Goal: Transaction & Acquisition: Book appointment/travel/reservation

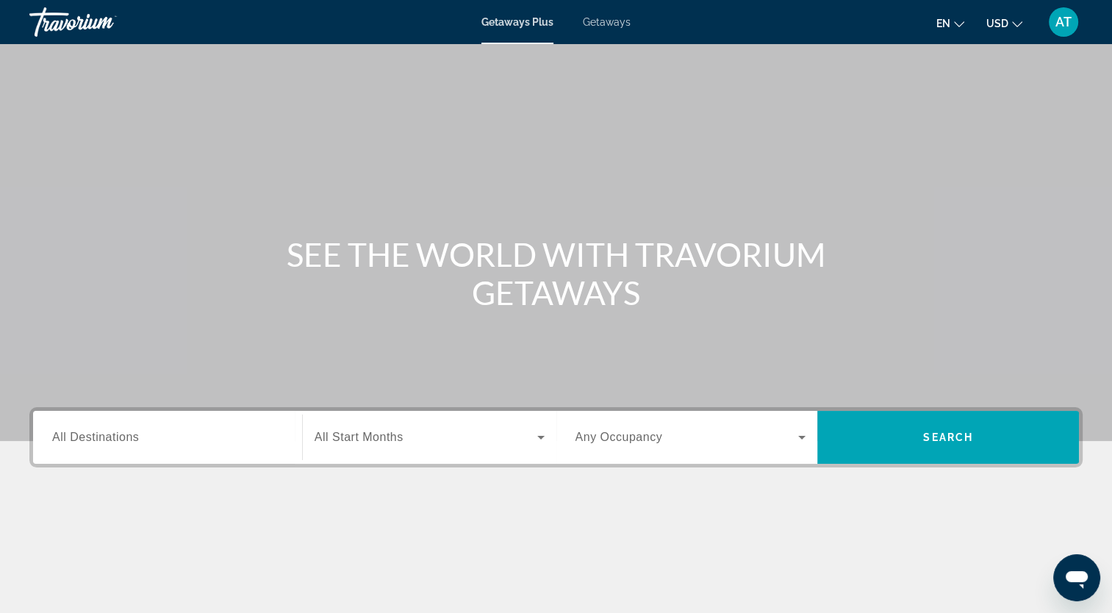
click at [122, 436] on span "All Destinations" at bounding box center [95, 437] width 87 height 12
click at [122, 436] on input "Destination All Destinations" at bounding box center [167, 438] width 231 height 18
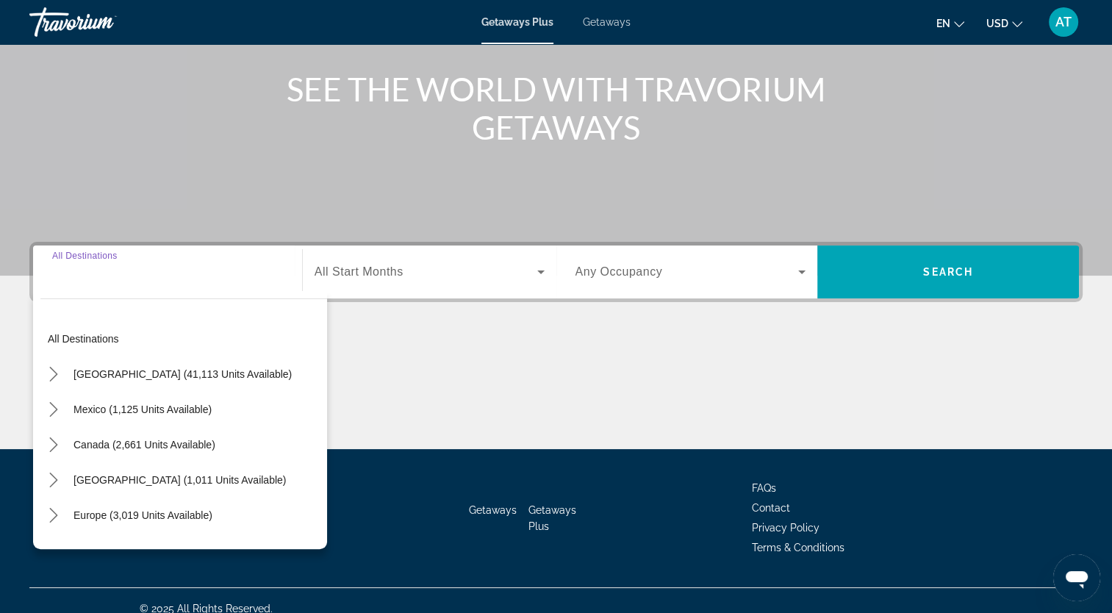
scroll to position [181, 0]
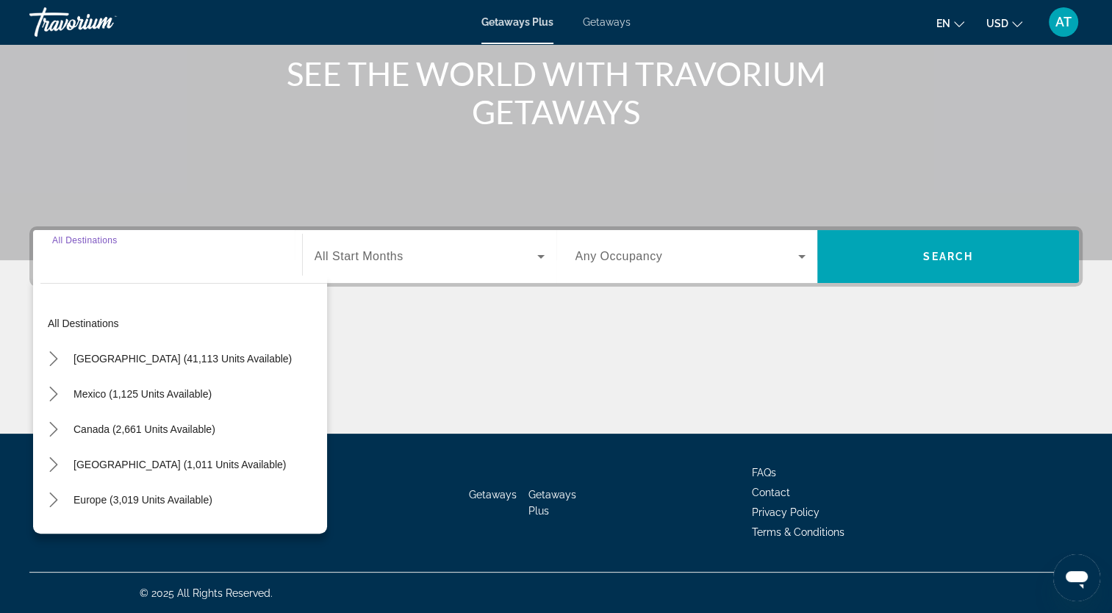
click at [84, 260] on input "Destination All Destinations" at bounding box center [167, 257] width 231 height 18
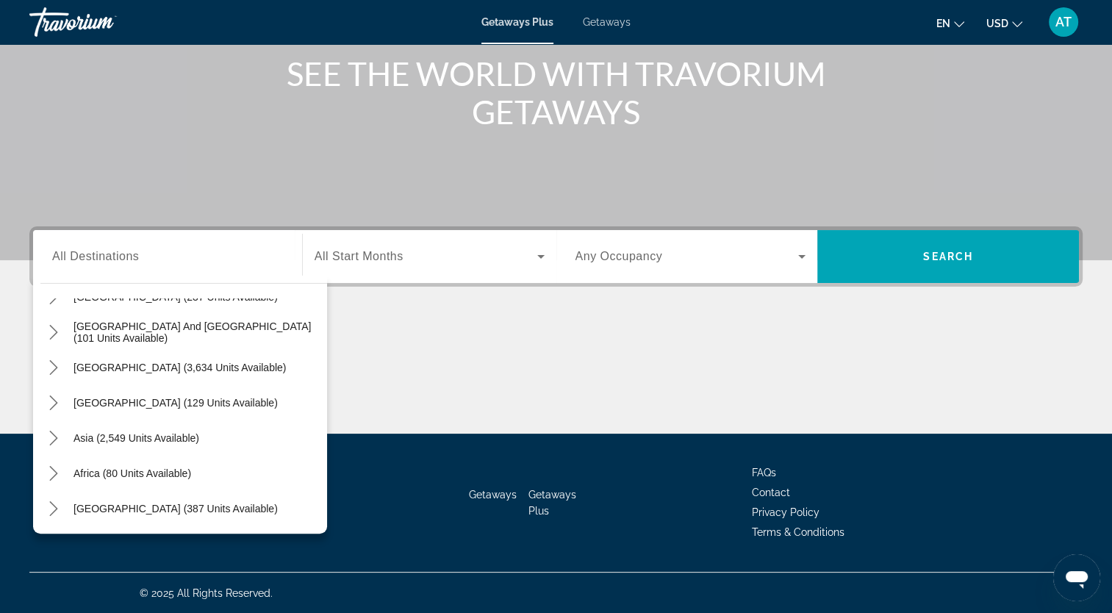
scroll to position [0, 0]
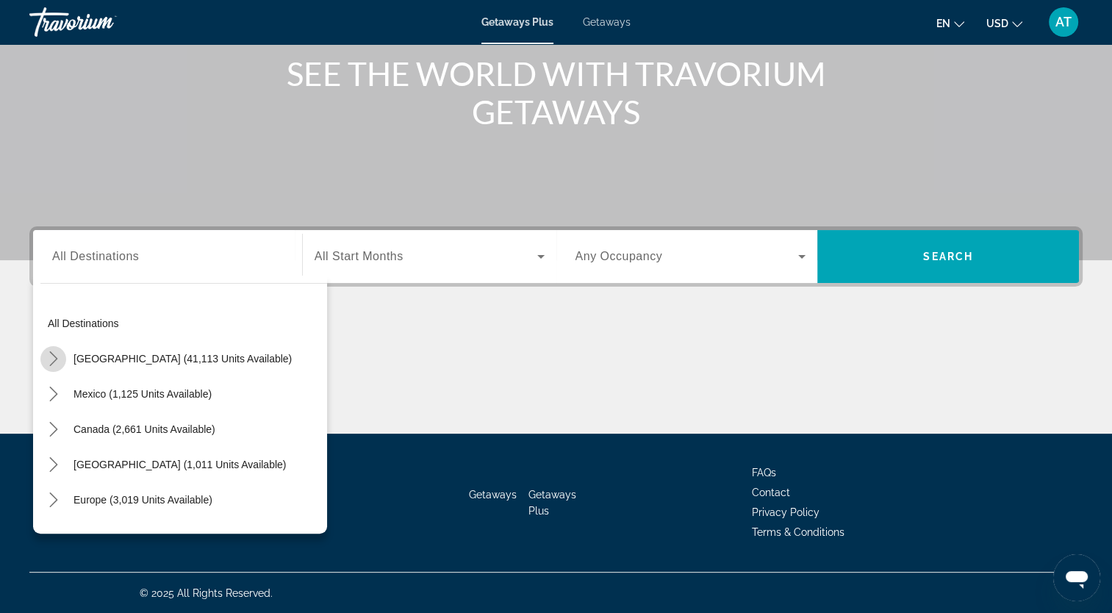
click at [47, 358] on icon "Toggle United States (41,113 units available) submenu" at bounding box center [53, 358] width 15 height 15
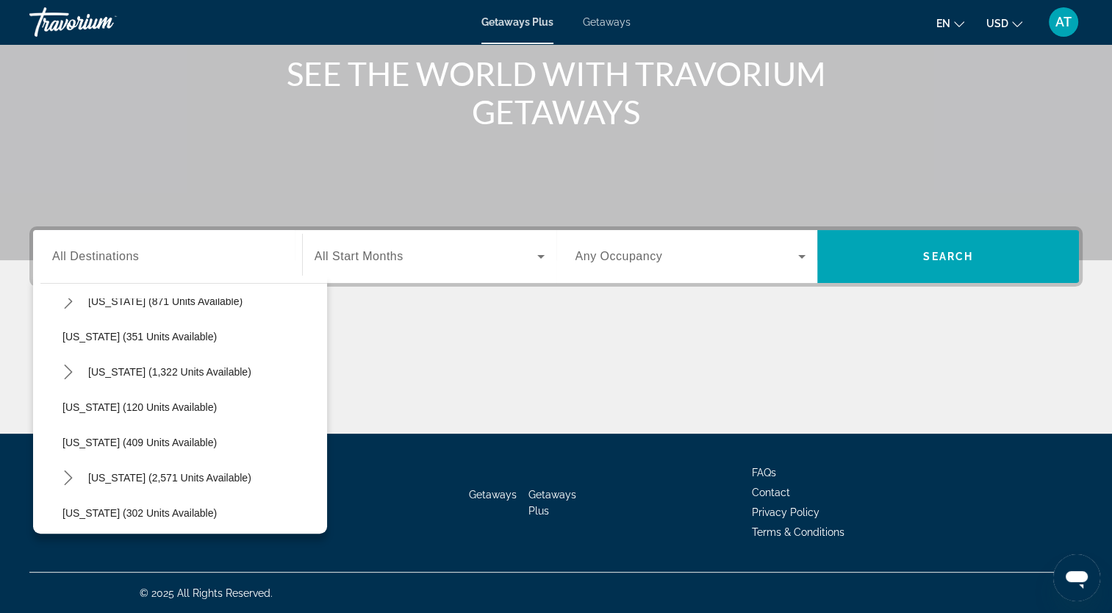
scroll to position [562, 0]
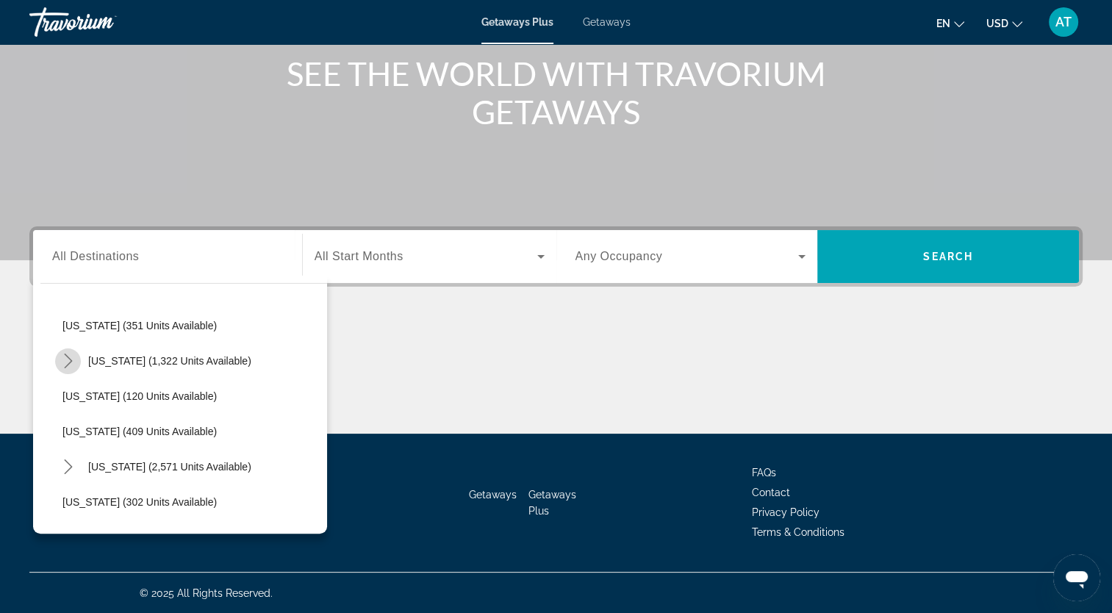
click at [61, 366] on icon "Toggle Massachusetts (1,322 units available) submenu" at bounding box center [68, 360] width 15 height 15
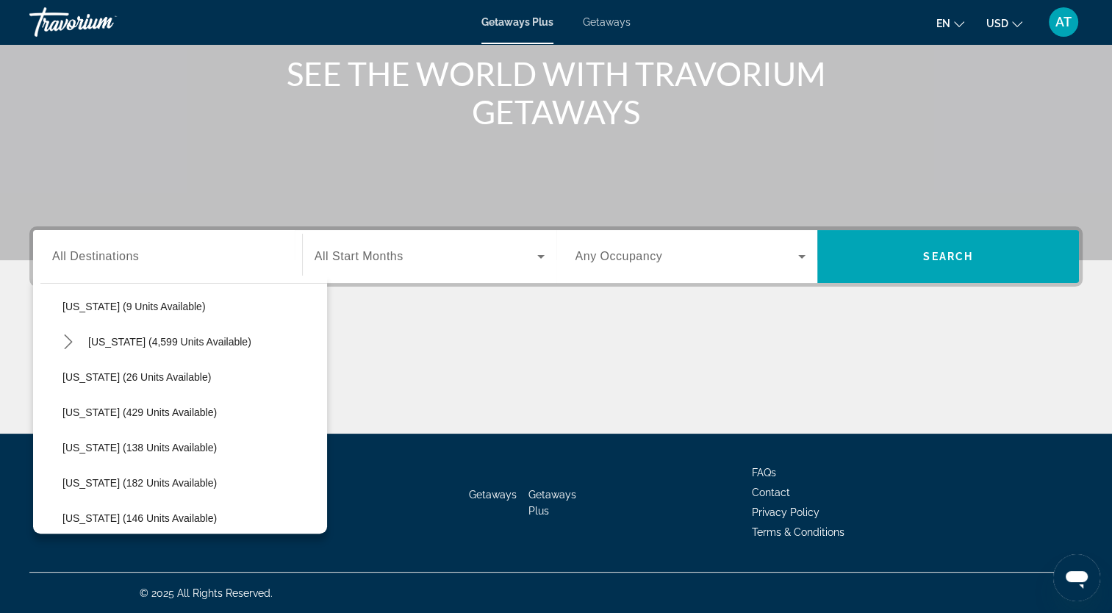
scroll to position [234, 0]
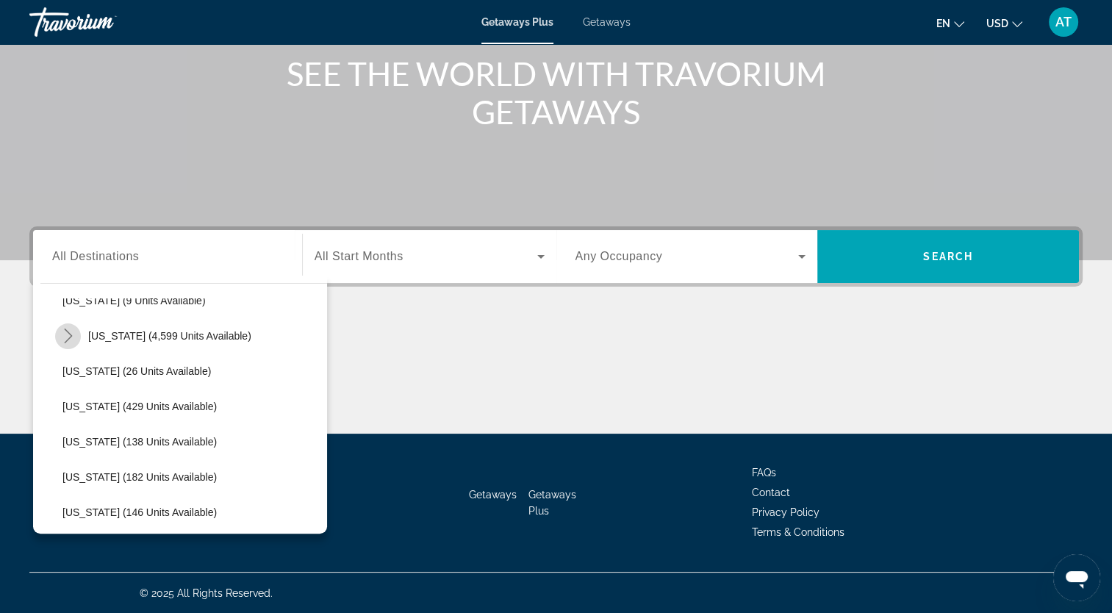
click at [65, 338] on icon "Toggle Florida (4,599 units available) submenu" at bounding box center [68, 336] width 15 height 15
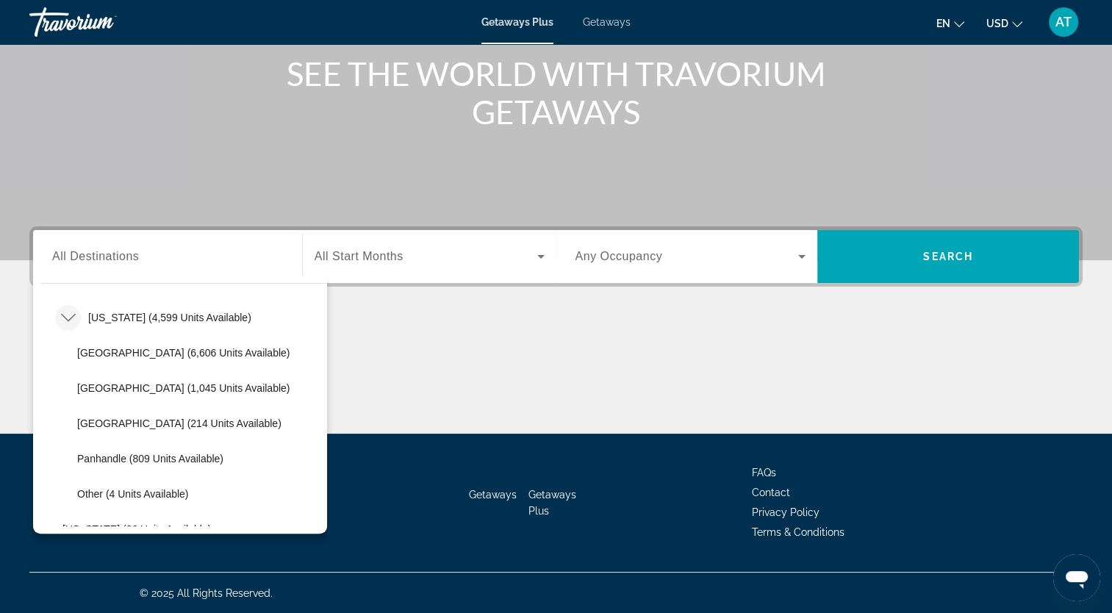
scroll to position [259, 0]
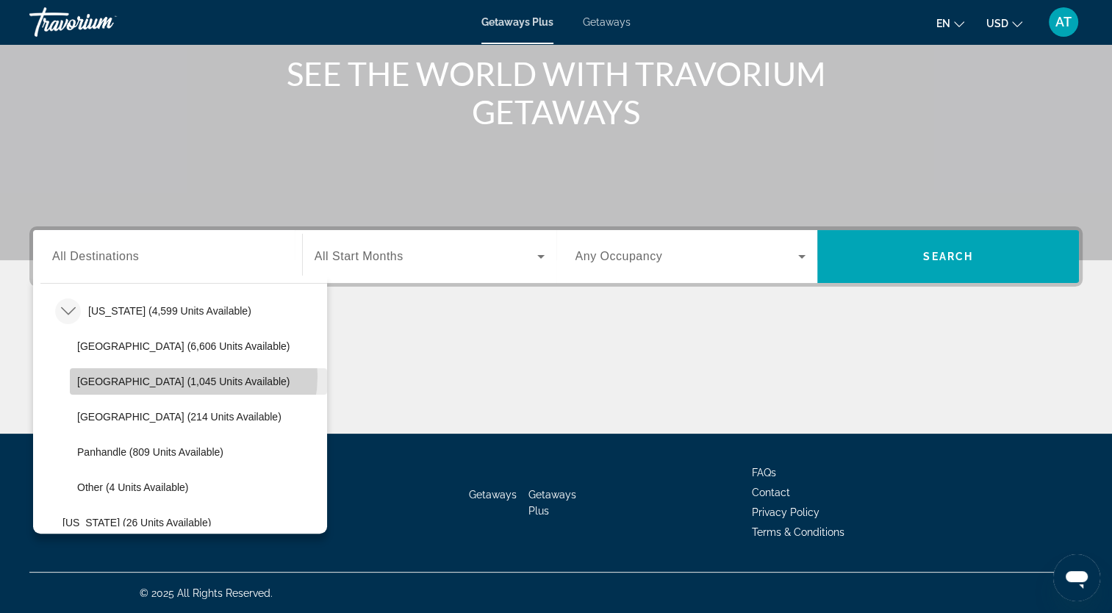
click at [187, 376] on span "[GEOGRAPHIC_DATA] (1,045 units available)" at bounding box center [183, 382] width 212 height 12
type input "**********"
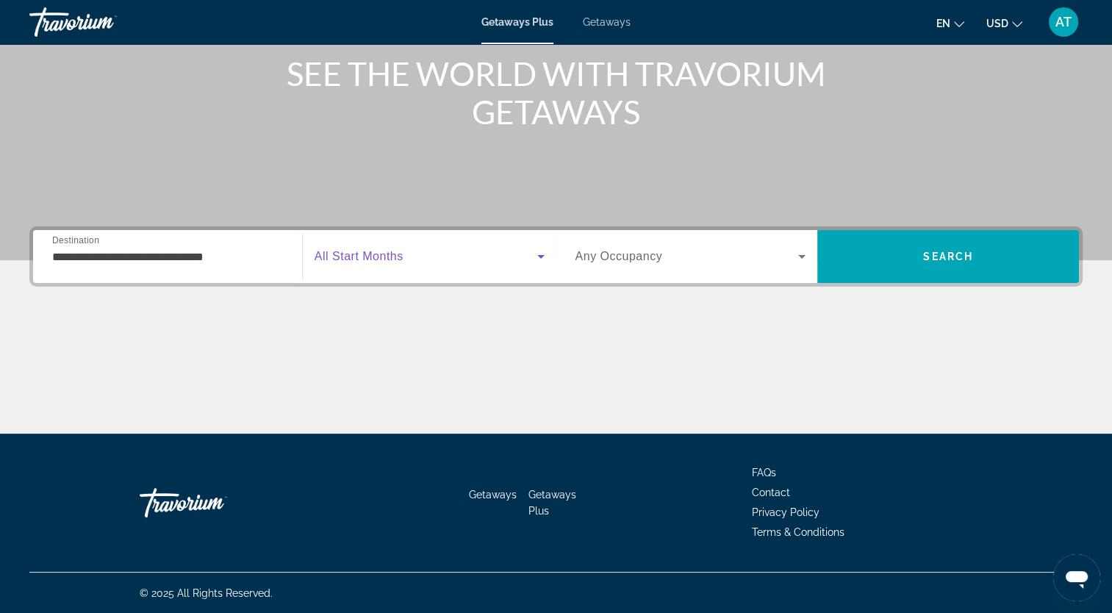
click at [532, 262] on icon "Search widget" at bounding box center [541, 257] width 18 height 18
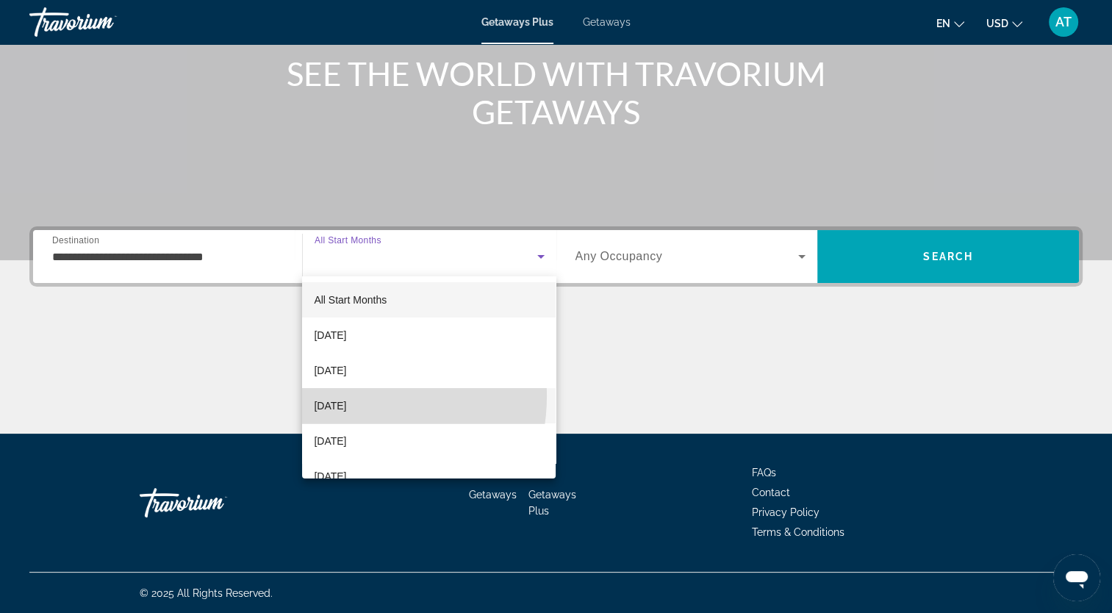
click at [350, 396] on mat-option "[DATE]" at bounding box center [429, 405] width 254 height 35
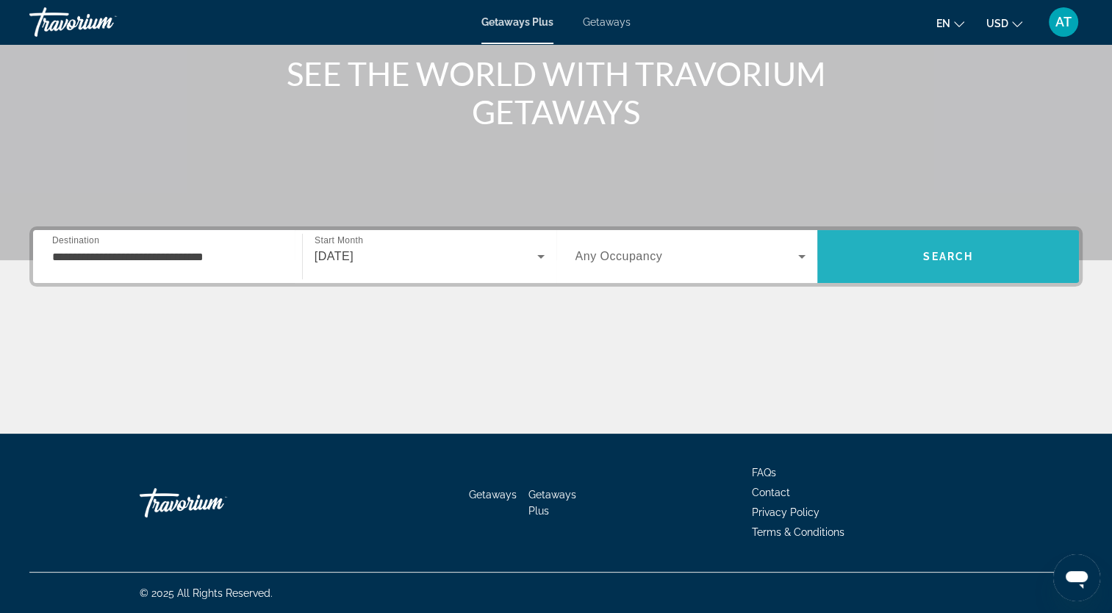
click at [980, 240] on span "Search" at bounding box center [948, 256] width 262 height 35
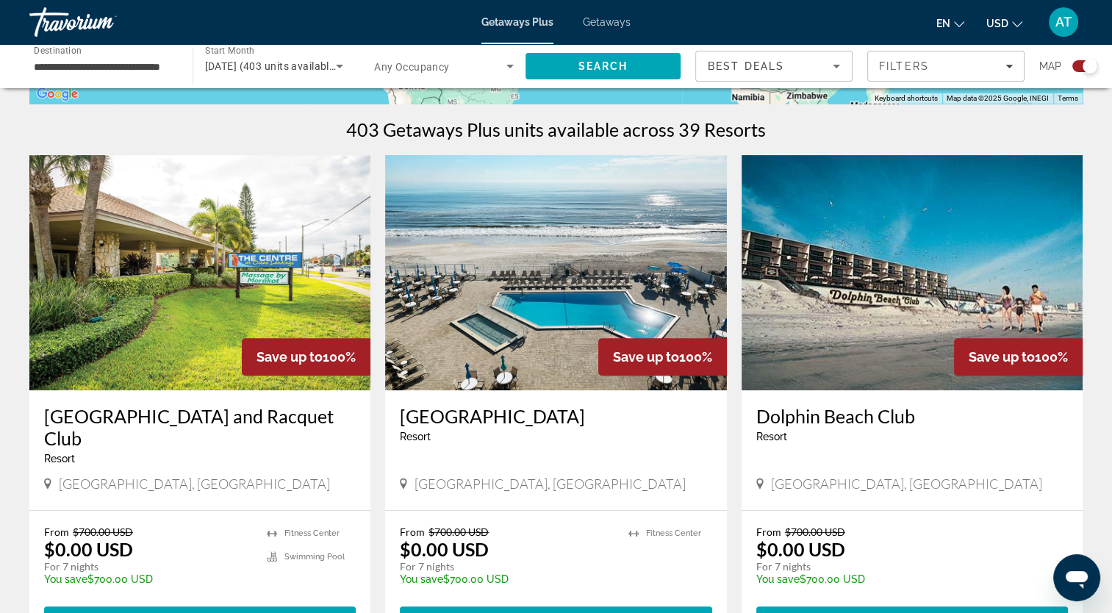
scroll to position [443, 0]
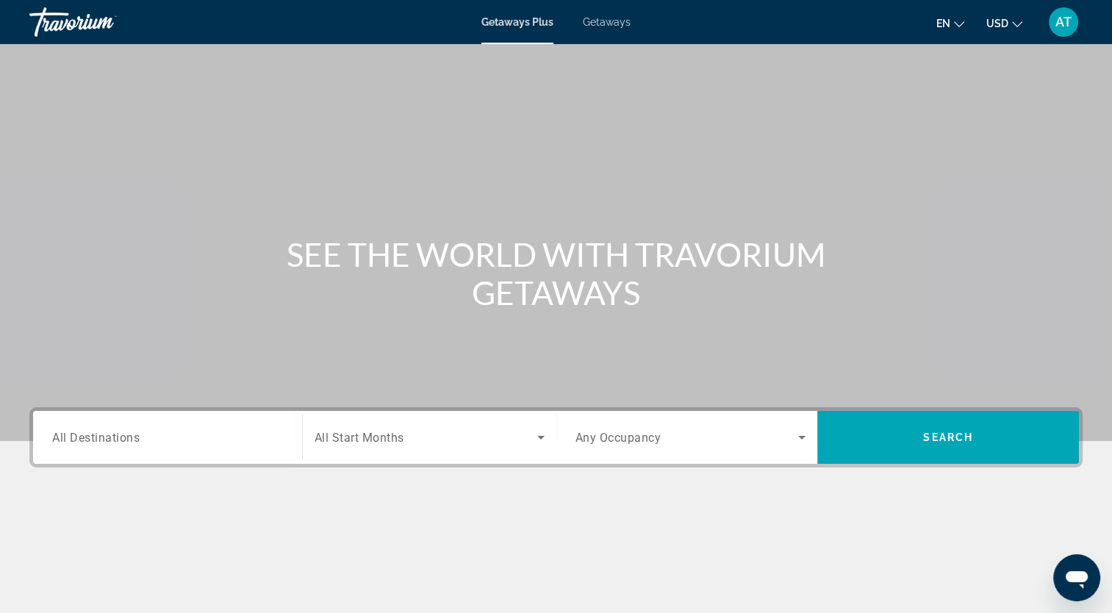
click at [56, 439] on span "All Destinations" at bounding box center [95, 437] width 87 height 14
click at [56, 439] on input "Destination All Destinations" at bounding box center [167, 438] width 231 height 18
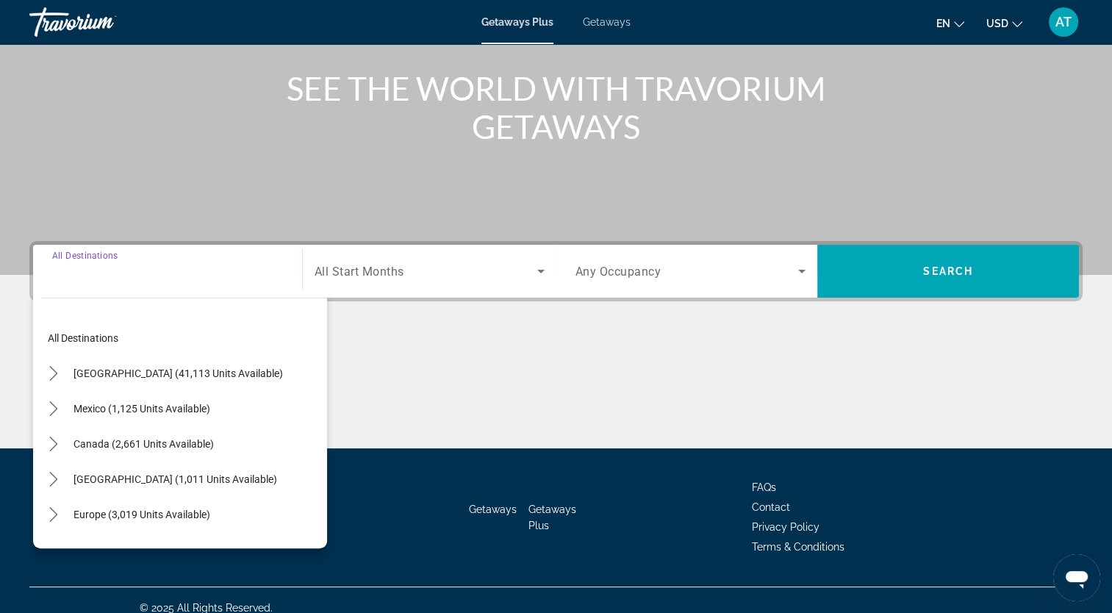
scroll to position [181, 0]
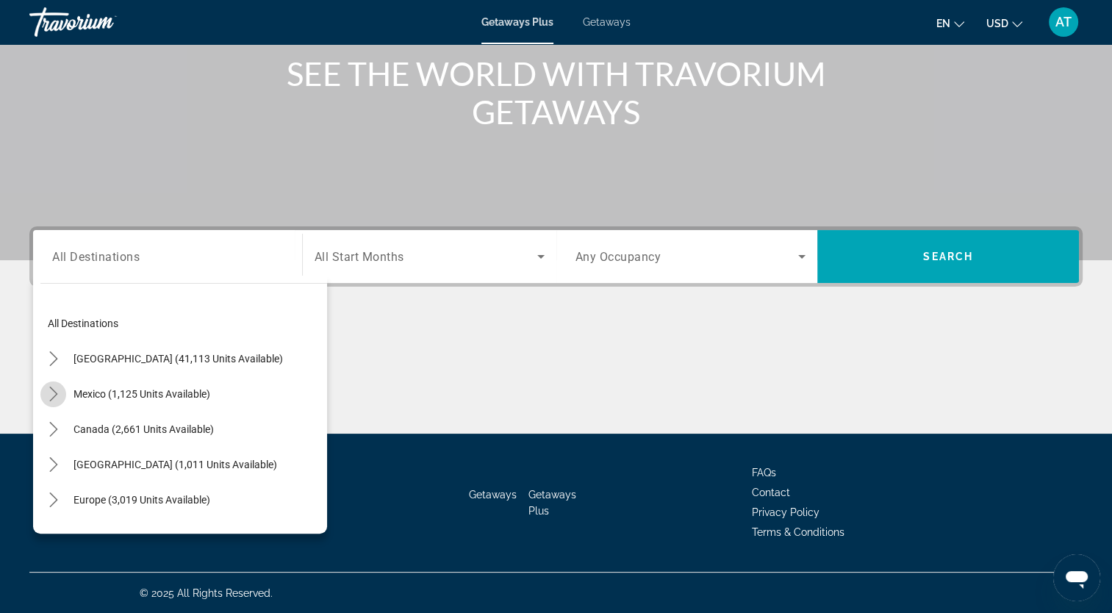
click at [54, 395] on icon "Toggle Mexico (1,125 units available) submenu" at bounding box center [53, 394] width 8 height 15
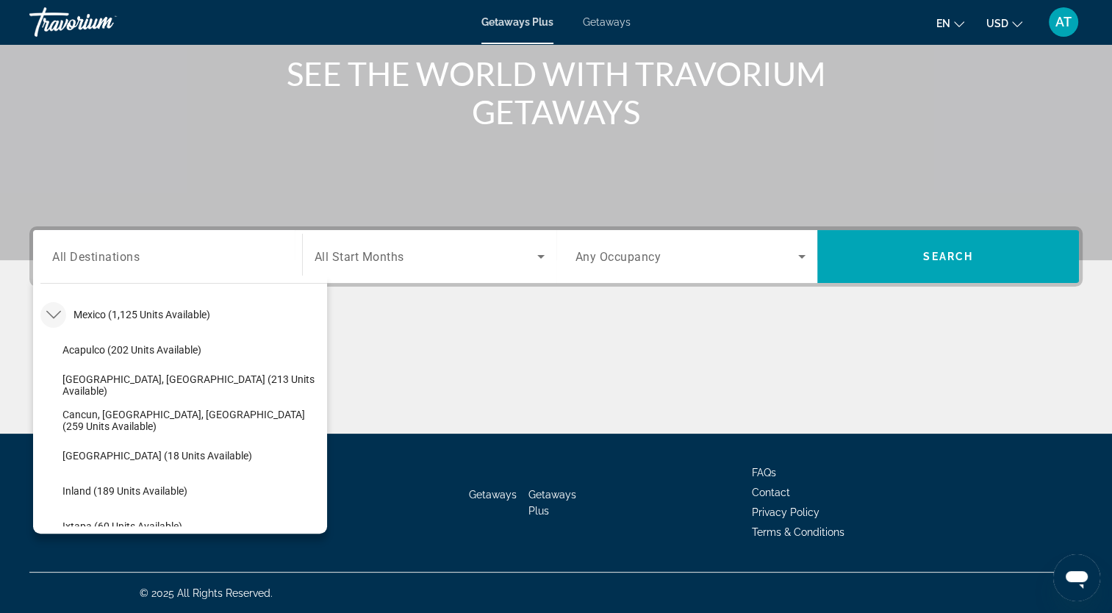
scroll to position [55, 0]
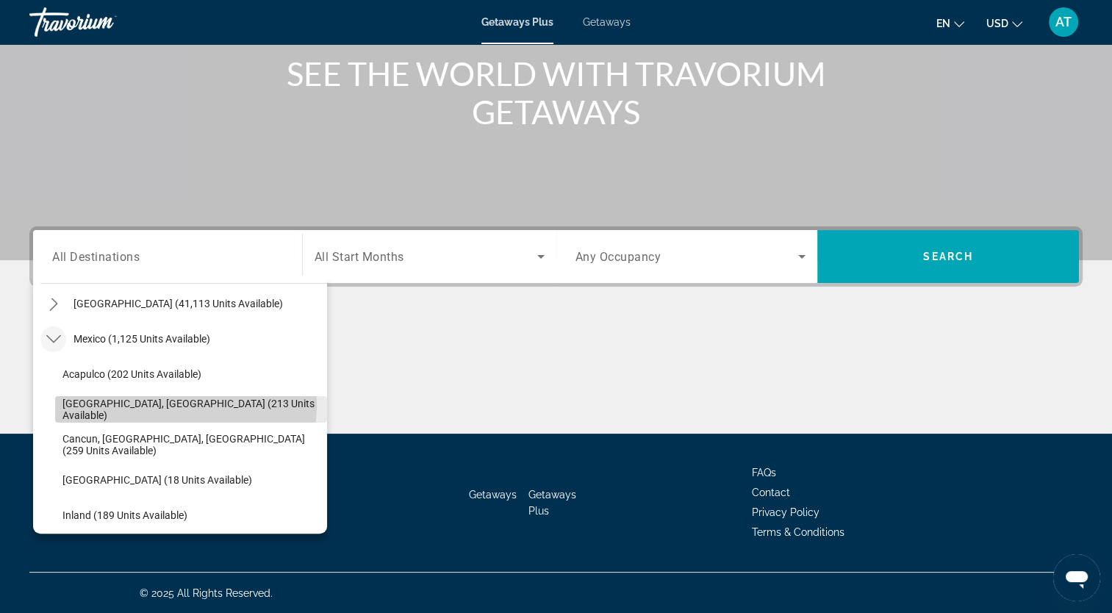
click at [177, 404] on span "[GEOGRAPHIC_DATA], [GEOGRAPHIC_DATA] (213 units available)" at bounding box center [190, 410] width 257 height 24
type input "**********"
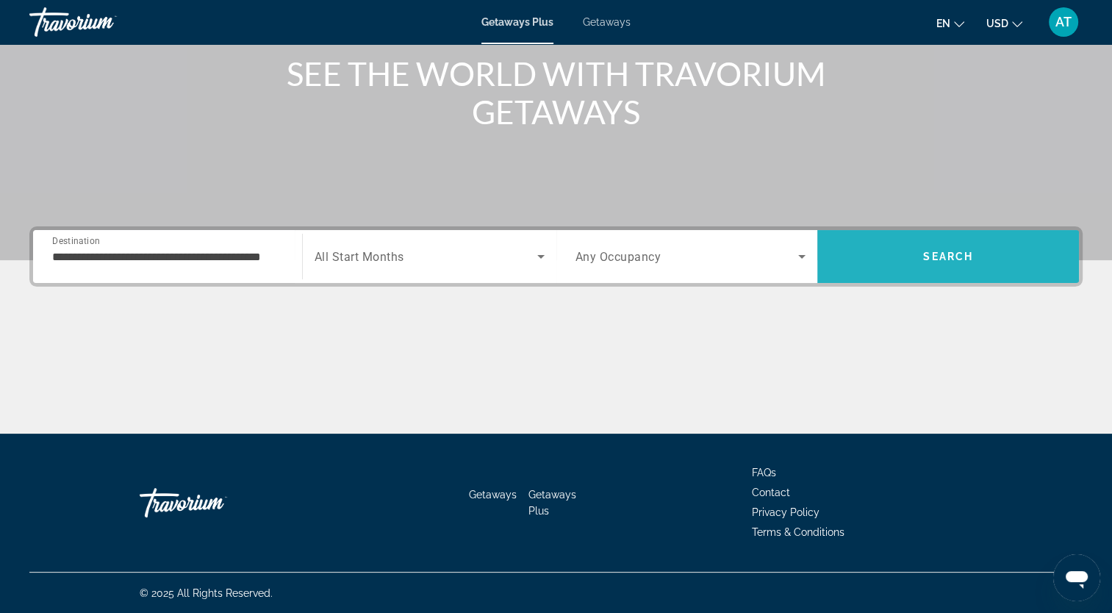
click at [947, 259] on span "Search" at bounding box center [948, 257] width 50 height 12
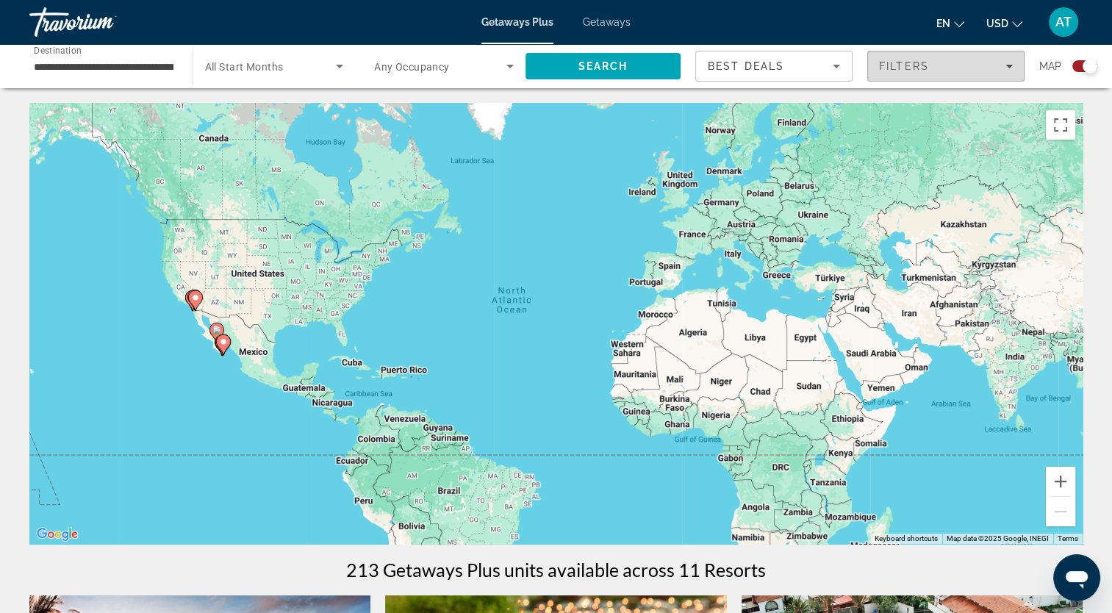
click at [896, 80] on span "Filters" at bounding box center [946, 66] width 156 height 35
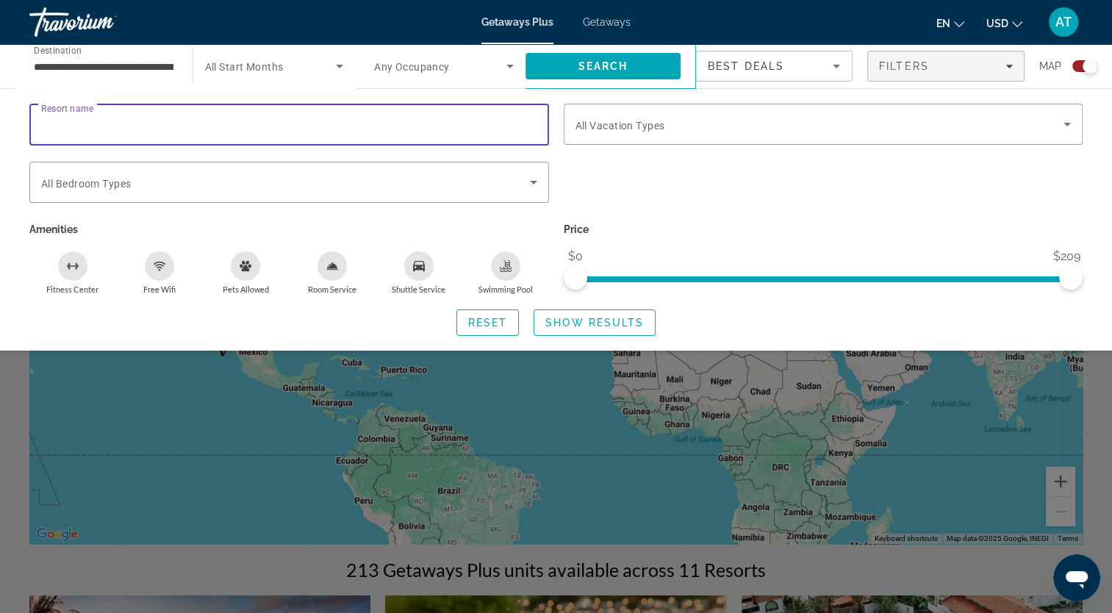
click at [74, 132] on input "Resort name" at bounding box center [289, 125] width 496 height 18
type input "*********"
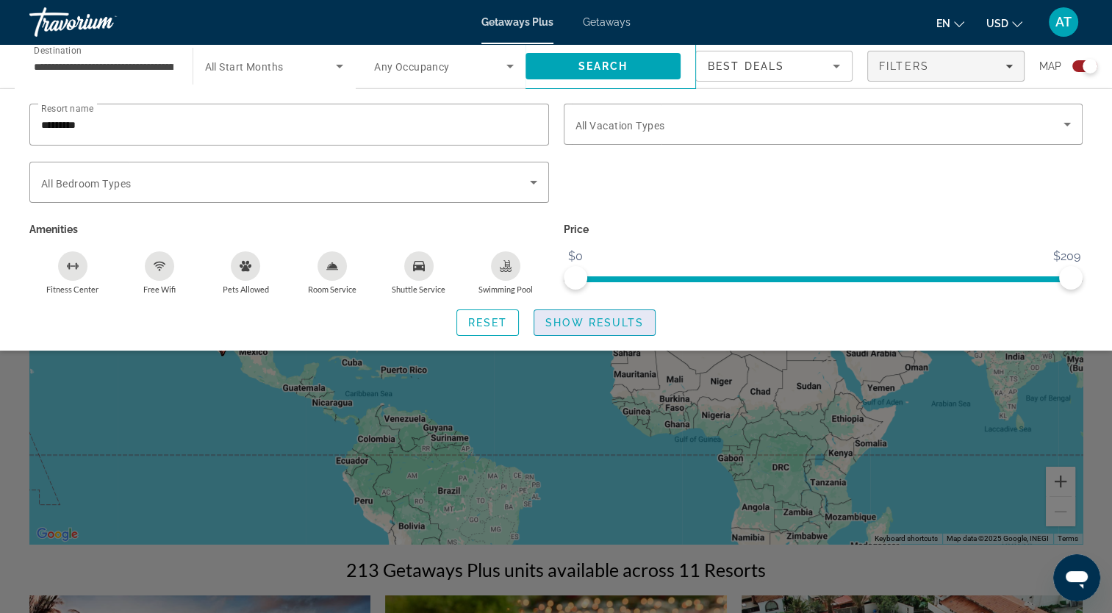
click at [582, 328] on span "Search widget" at bounding box center [594, 322] width 121 height 35
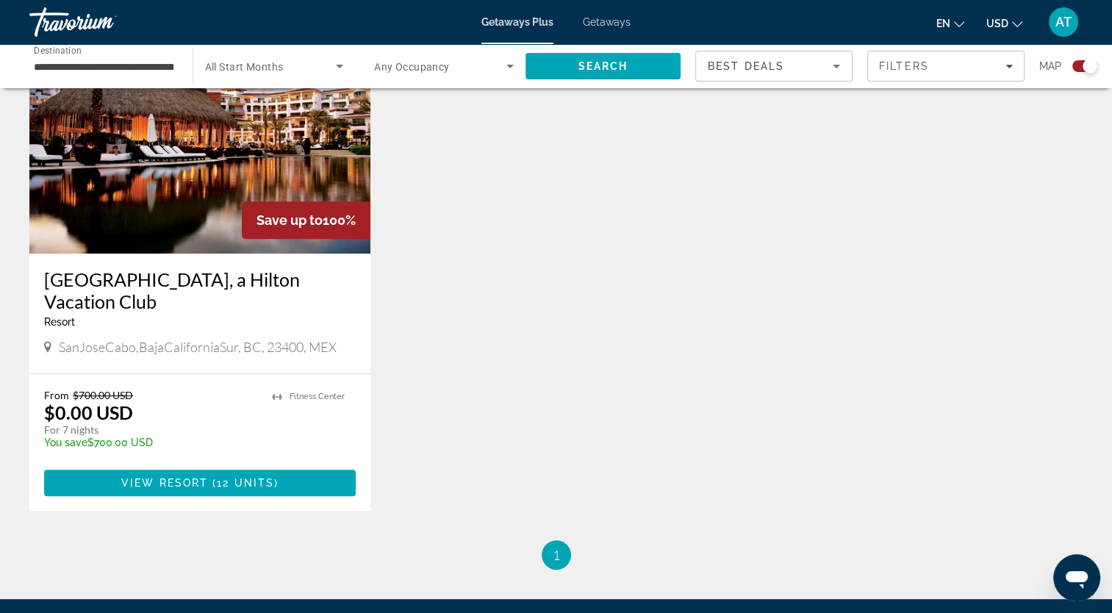
scroll to position [578, 0]
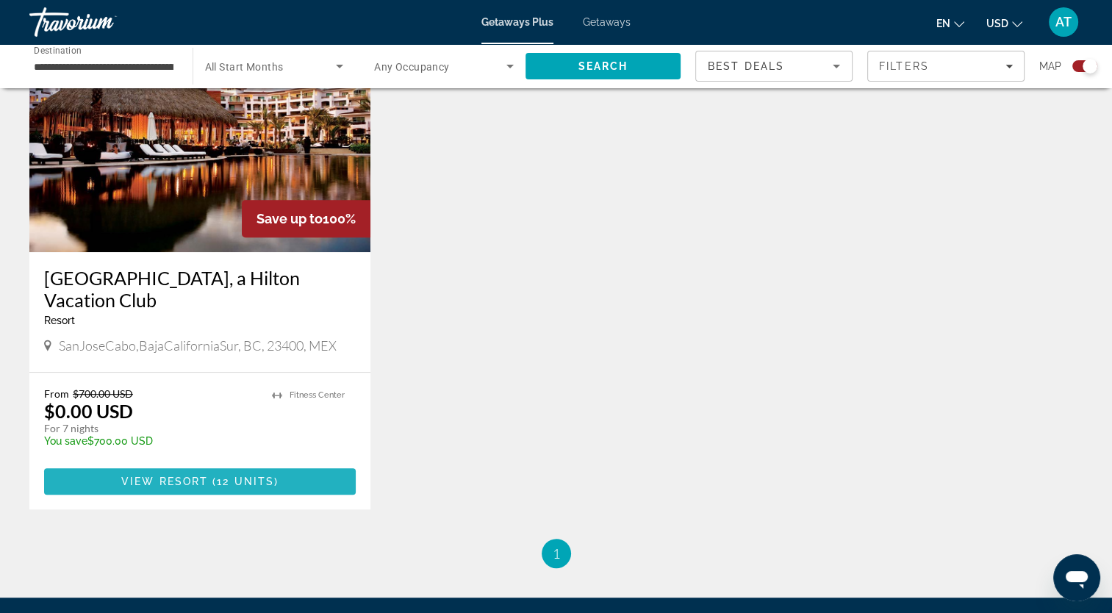
click at [176, 475] on span "View Resort" at bounding box center [164, 481] width 87 height 12
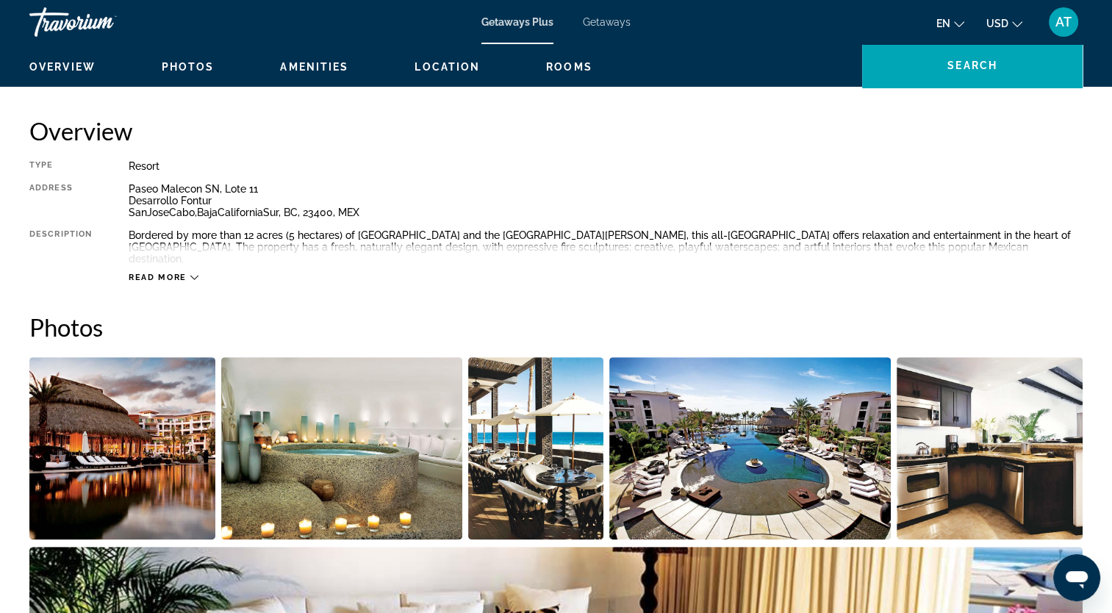
scroll to position [456, 0]
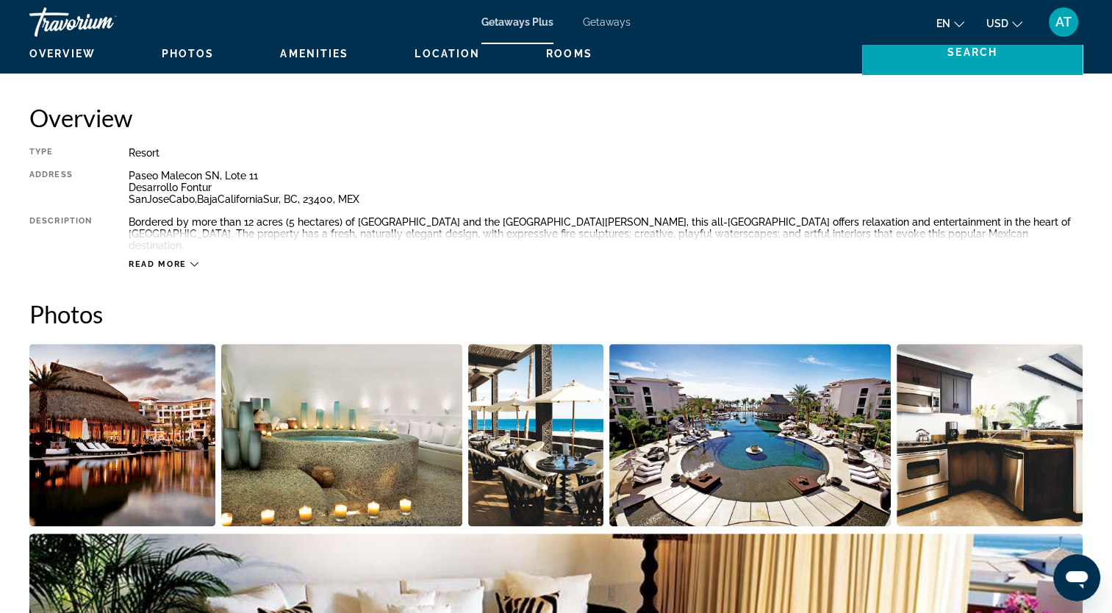
click at [163, 259] on span "Read more" at bounding box center [158, 264] width 58 height 10
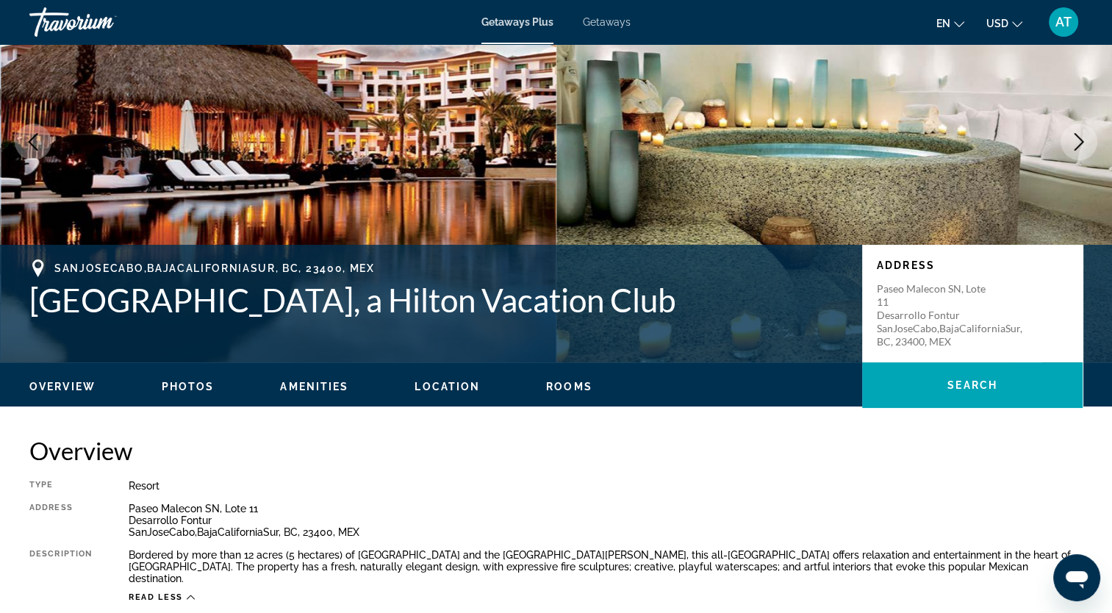
scroll to position [0, 0]
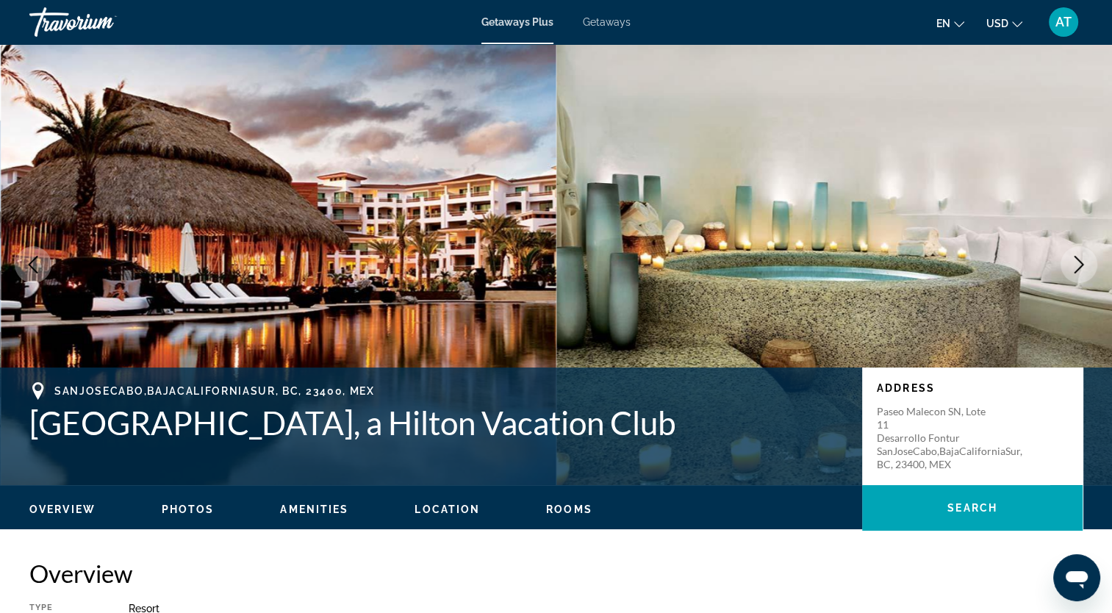
click at [613, 26] on span "Getaways" at bounding box center [607, 22] width 48 height 12
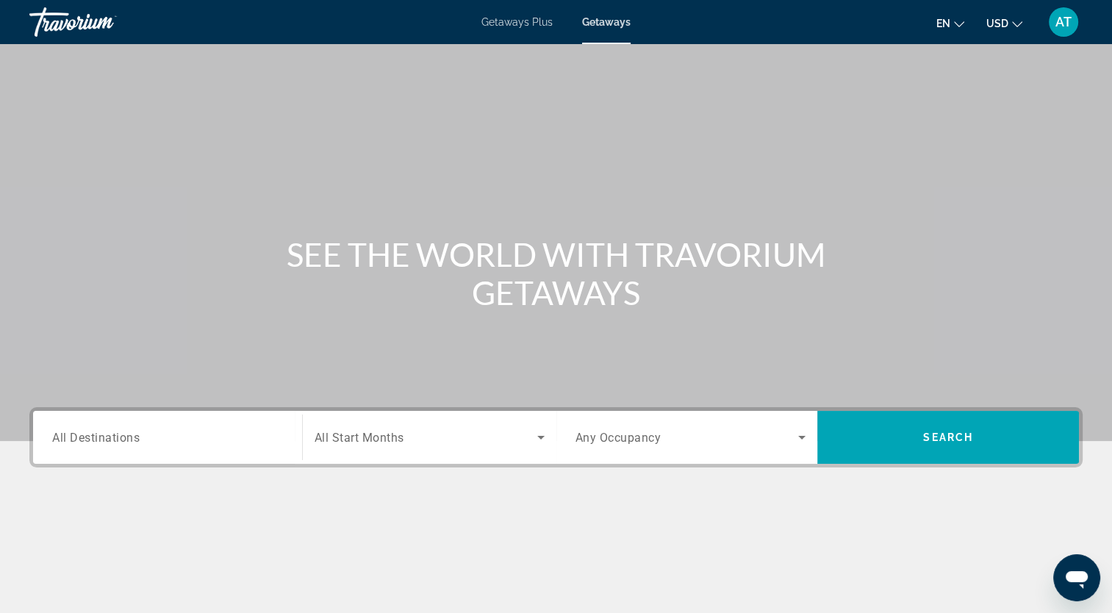
click at [71, 448] on div "Search widget" at bounding box center [167, 438] width 231 height 42
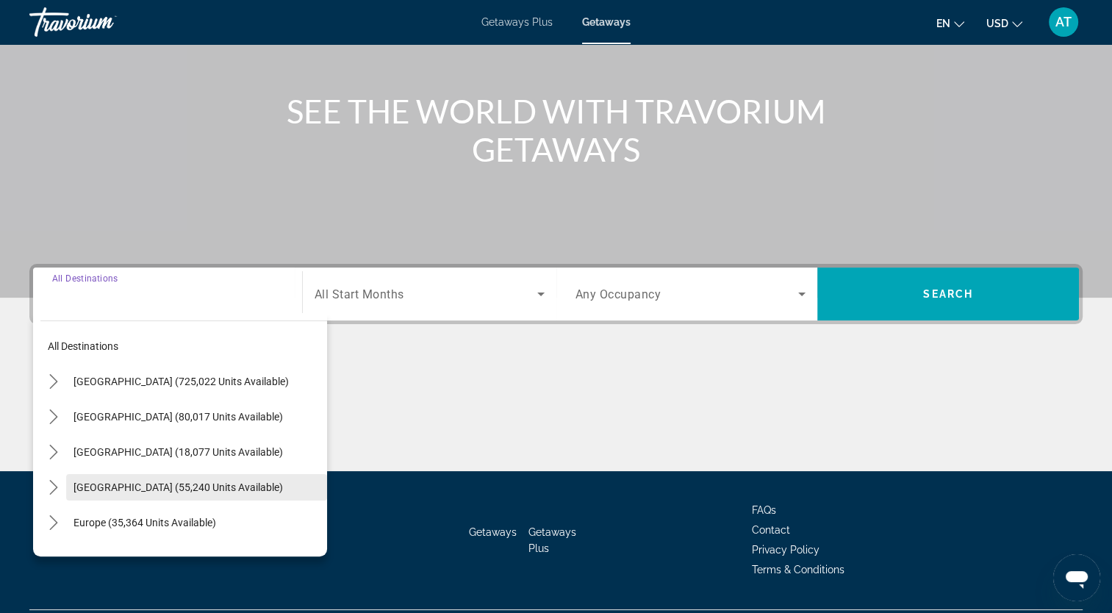
scroll to position [181, 0]
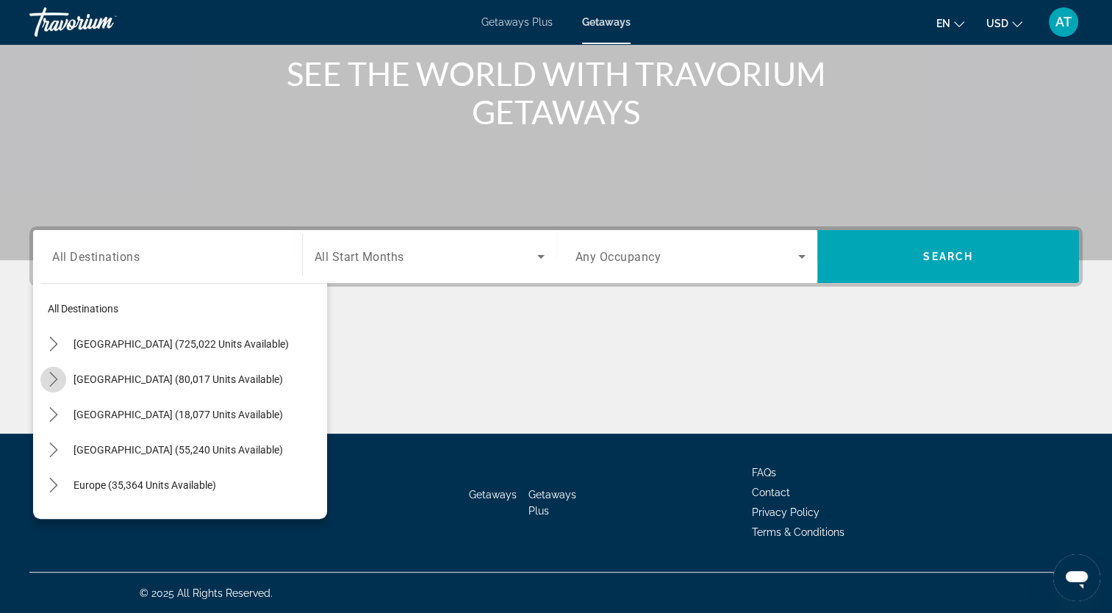
click at [53, 372] on icon "Toggle Mexico (80,017 units available) submenu" at bounding box center [53, 379] width 15 height 15
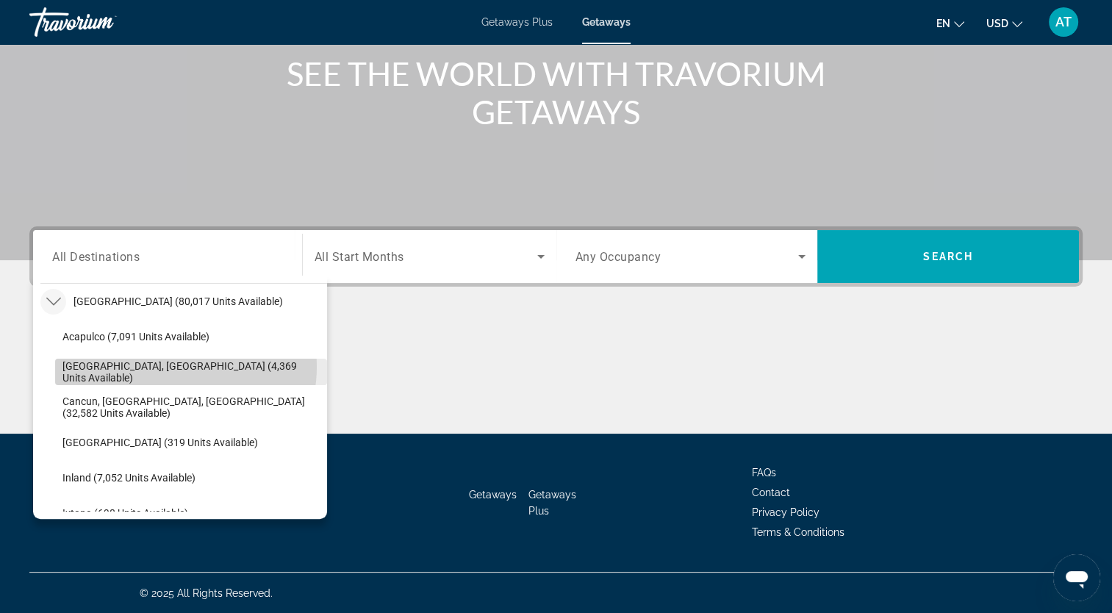
click at [173, 366] on span "[GEOGRAPHIC_DATA], [GEOGRAPHIC_DATA] (4,369 units available)" at bounding box center [190, 372] width 257 height 24
type input "**********"
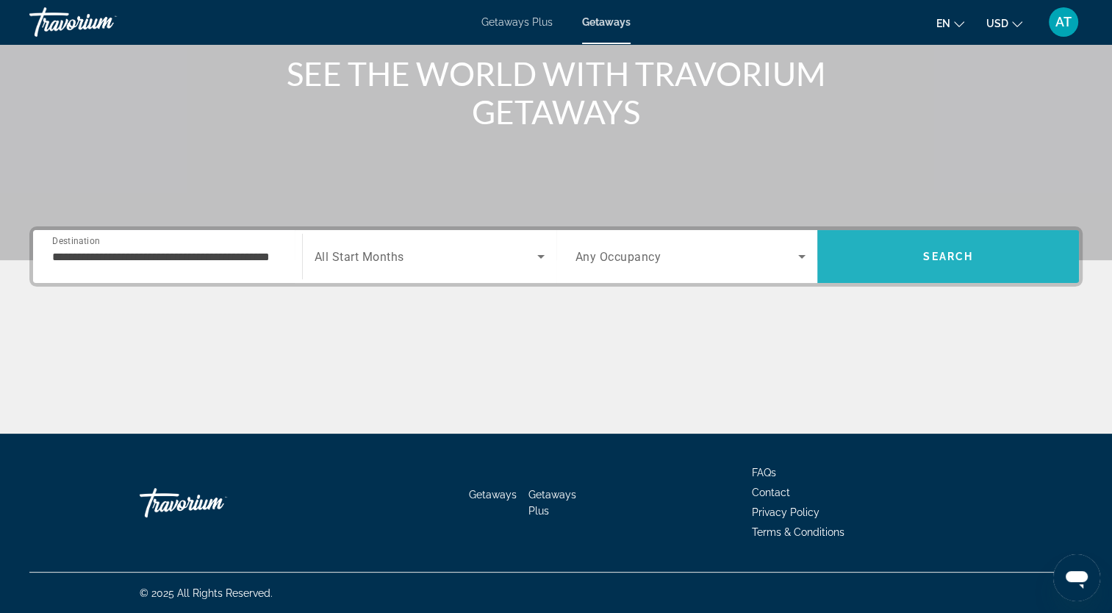
click at [950, 251] on span "Search" at bounding box center [948, 257] width 50 height 12
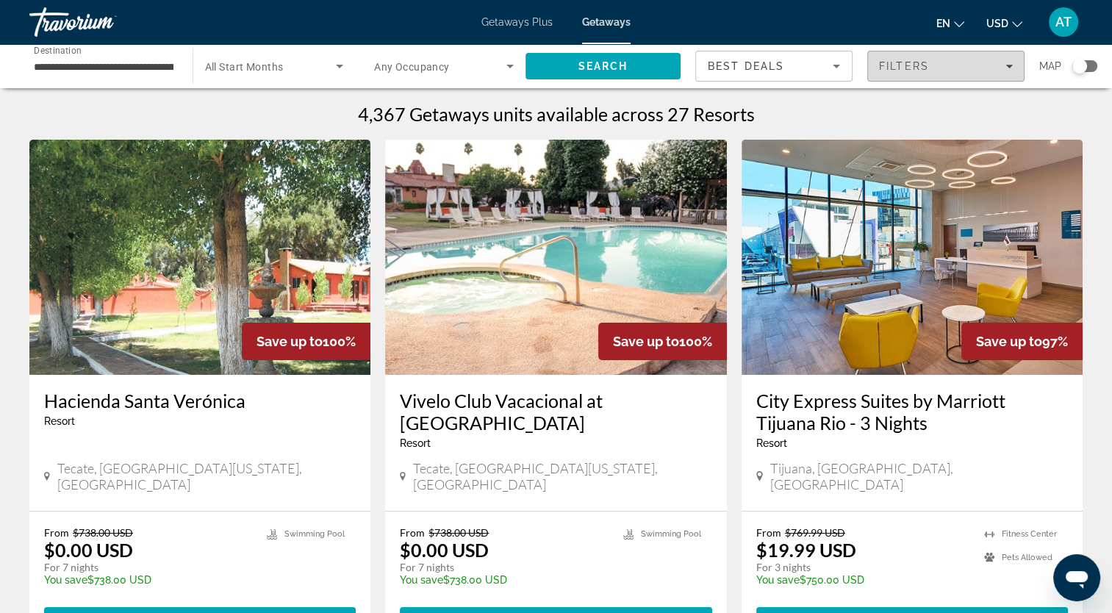
click at [906, 65] on span "Filters" at bounding box center [904, 66] width 50 height 12
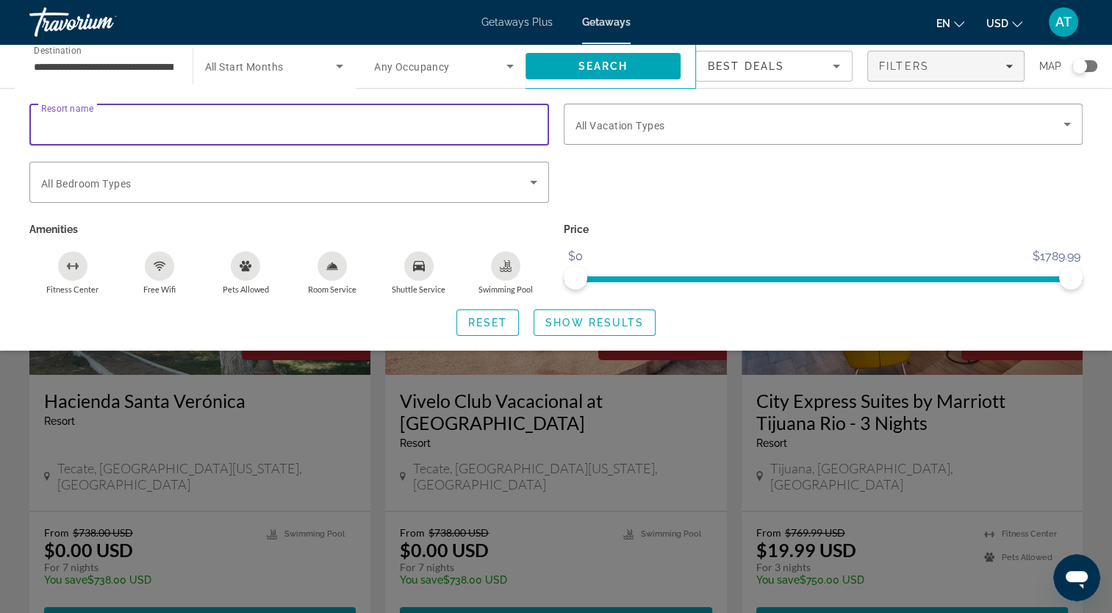
click at [112, 123] on input "Resort name" at bounding box center [289, 125] width 496 height 18
type input "****"
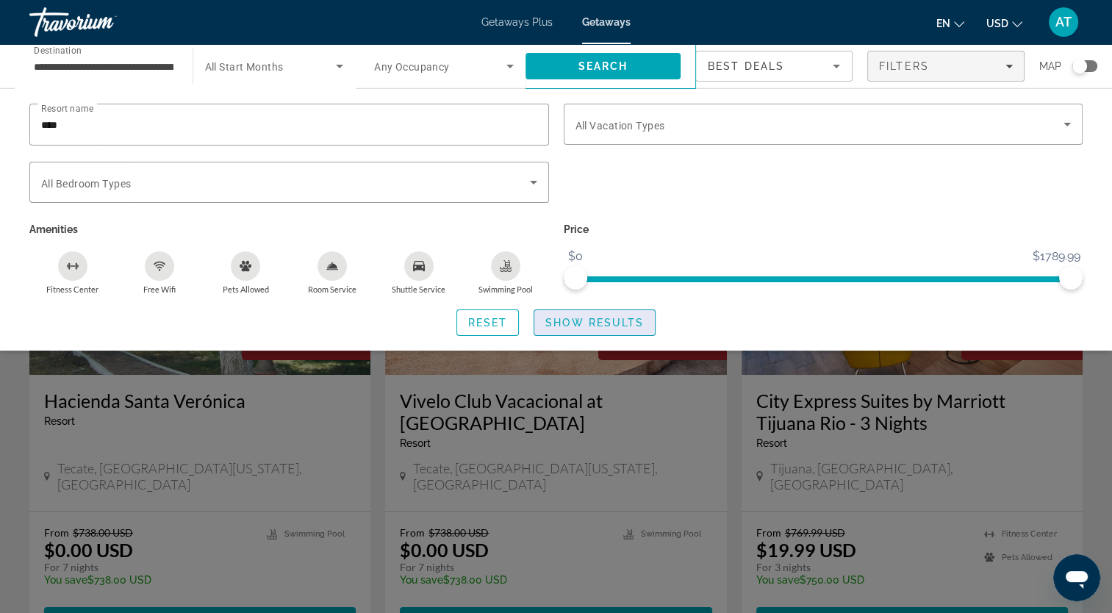
click at [585, 317] on span "Show Results" at bounding box center [594, 323] width 98 height 12
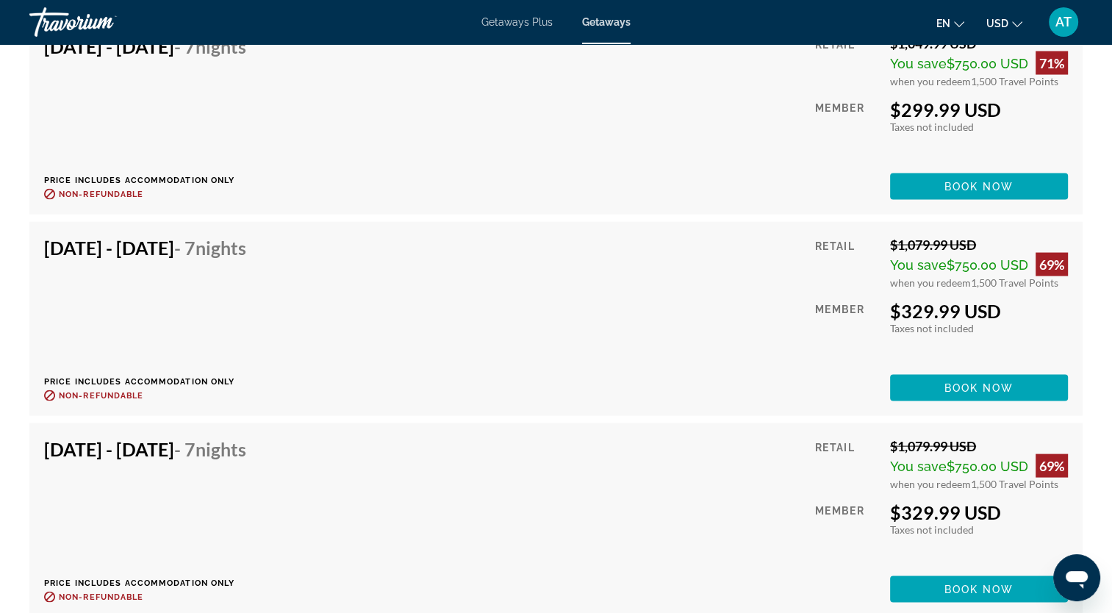
scroll to position [2899, 0]
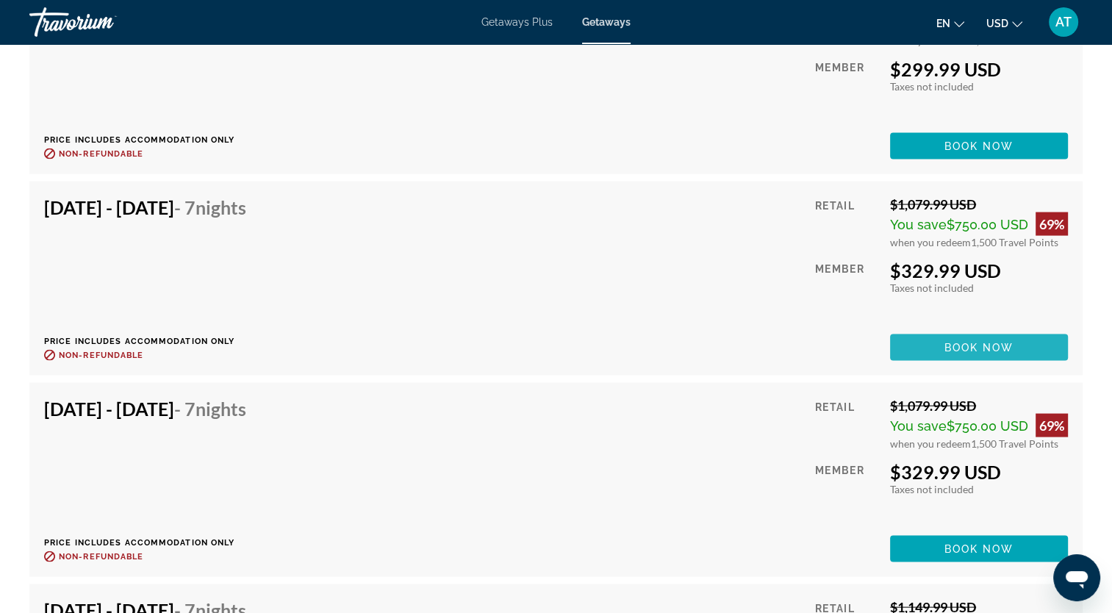
click at [973, 342] on span "Book now" at bounding box center [979, 348] width 70 height 12
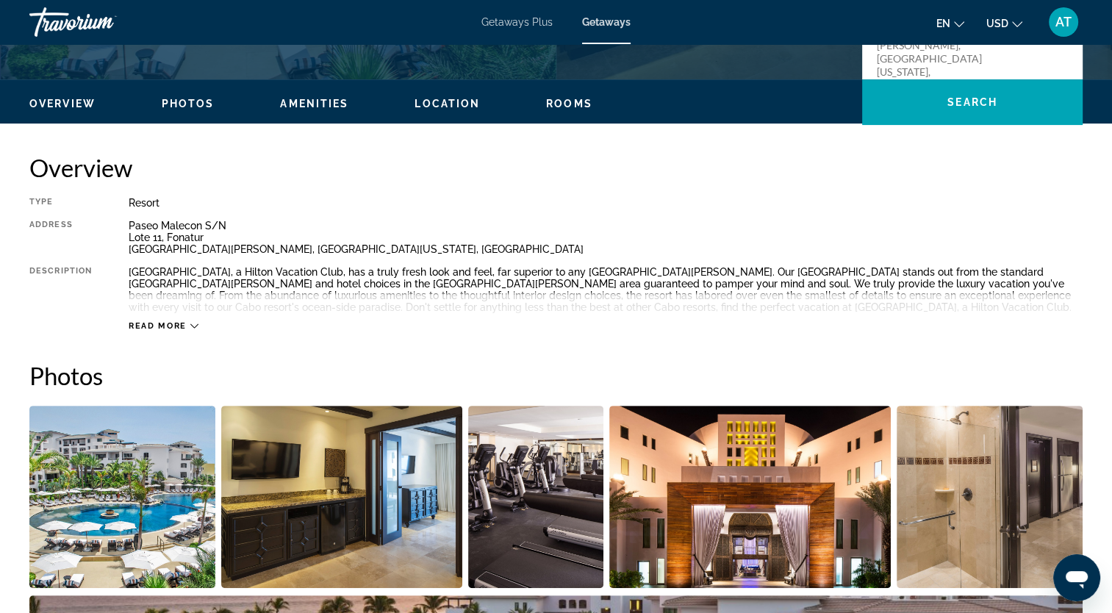
scroll to position [414, 0]
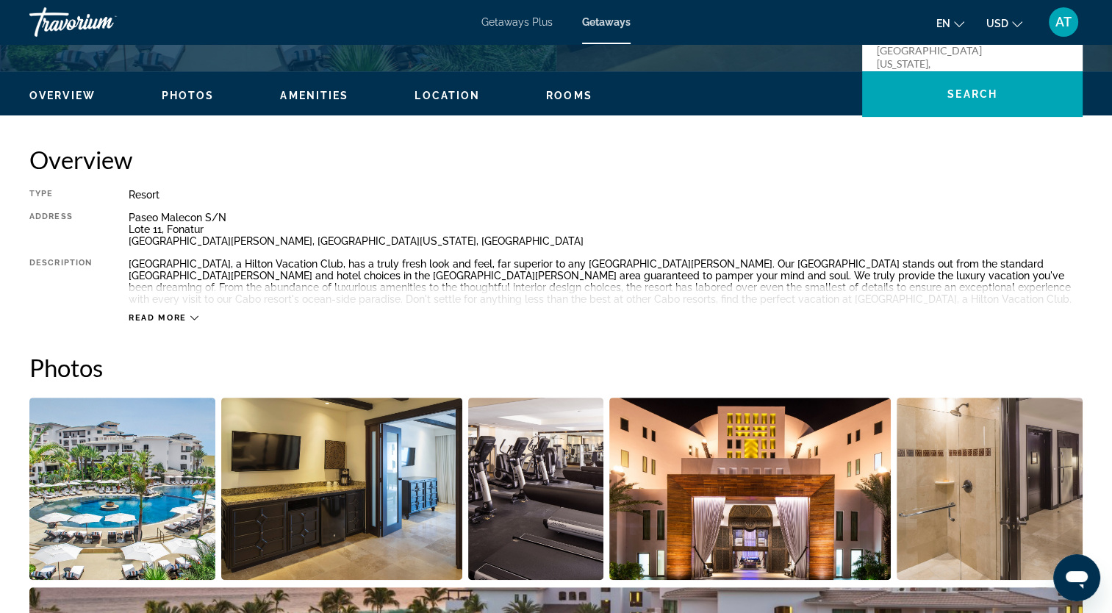
click at [150, 319] on span "Read more" at bounding box center [158, 318] width 58 height 10
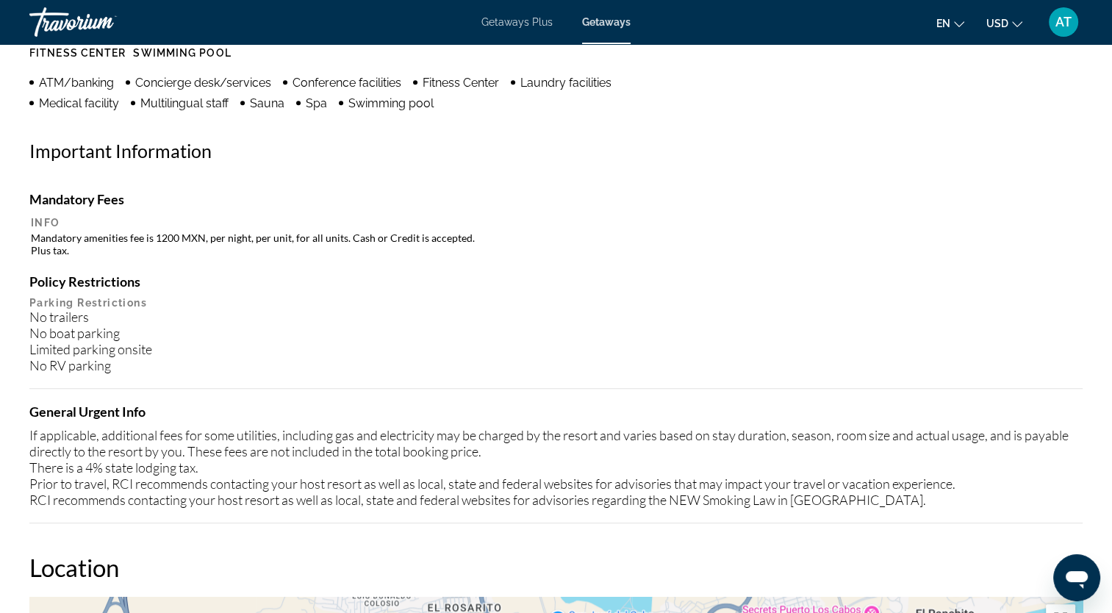
scroll to position [1284, 0]
